Goal: Find specific page/section: Find specific page/section

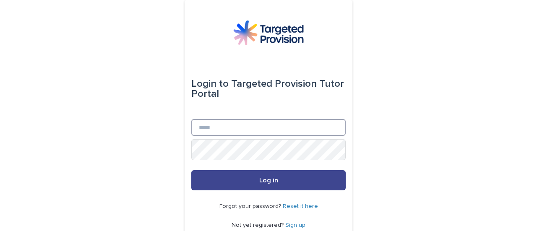
type input "**********"
click at [283, 183] on button "Log in" at bounding box center [268, 180] width 154 height 20
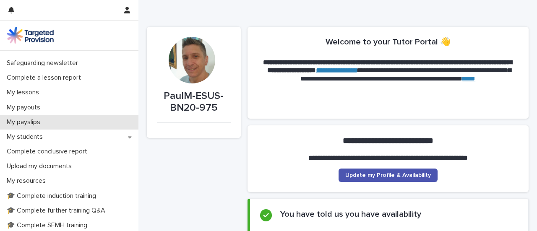
scroll to position [84, 0]
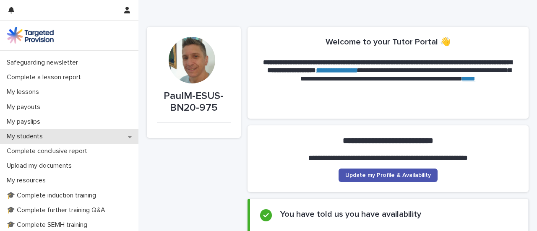
click at [50, 141] on p "My students" at bounding box center [26, 137] width 46 height 8
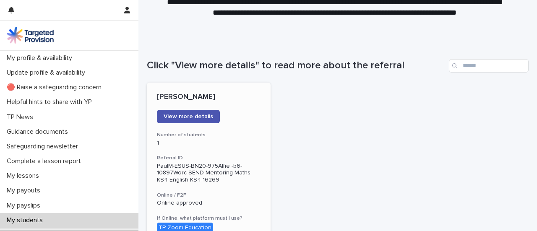
scroll to position [42, 0]
click at [208, 120] on span "View more details" at bounding box center [189, 117] width 50 height 6
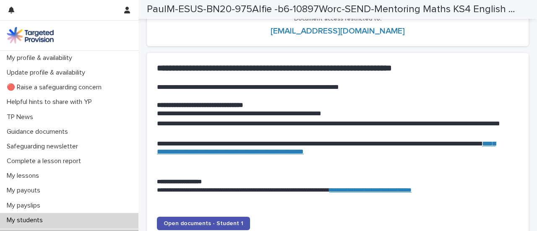
scroll to position [846, 0]
